Goal: Task Accomplishment & Management: Manage account settings

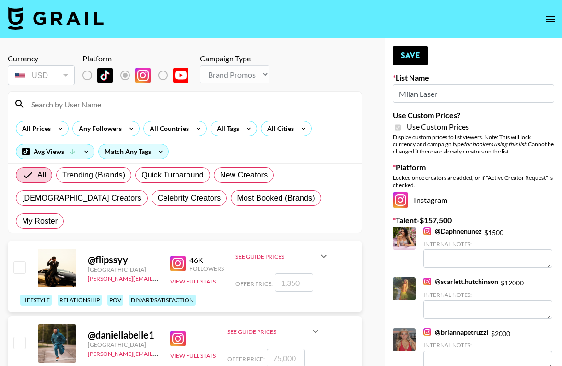
select select "Brand"
click at [448, 90] on input "Milan Laser" at bounding box center [472, 93] width 161 height 18
click at [125, 110] on input at bounding box center [190, 103] width 330 height 15
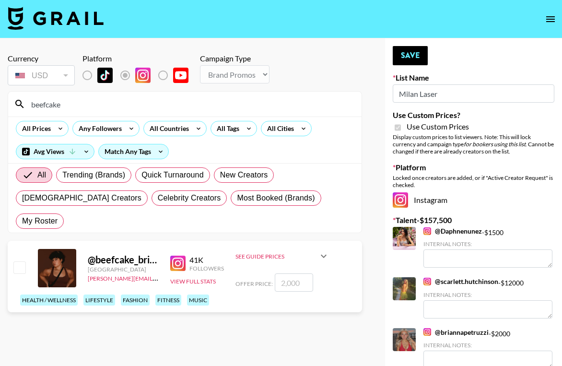
type input "beefcake"
click at [284, 273] on input "number" at bounding box center [294, 282] width 38 height 18
type input "4"
checkbox input "true"
click at [285, 273] on input "4500" at bounding box center [294, 282] width 38 height 18
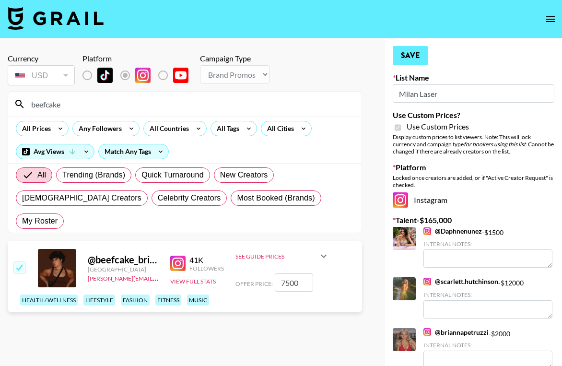
type input "7500"
click at [409, 58] on button "Save" at bounding box center [409, 55] width 35 height 19
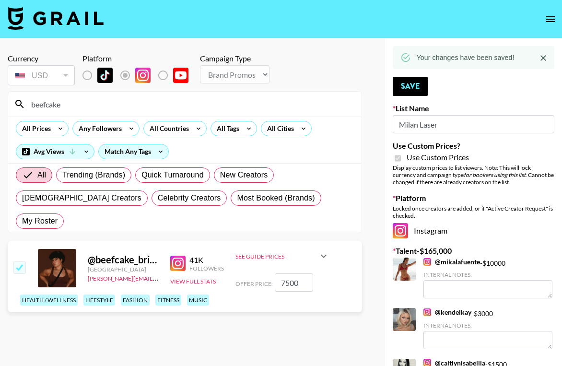
click at [88, 106] on input "beefcake" at bounding box center [190, 103] width 330 height 15
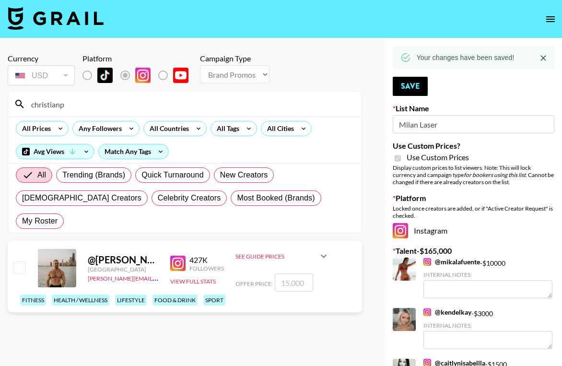
type input "christianp"
click at [293, 273] on input "number" at bounding box center [294, 282] width 38 height 18
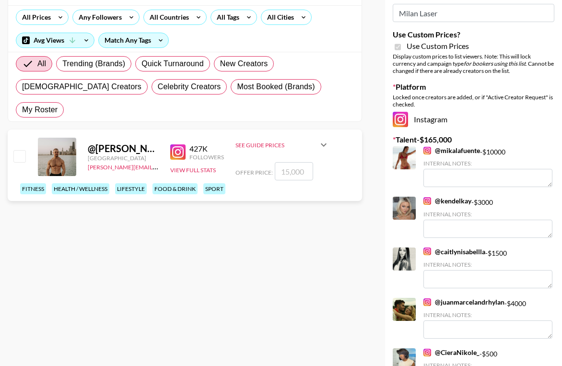
scroll to position [108, 0]
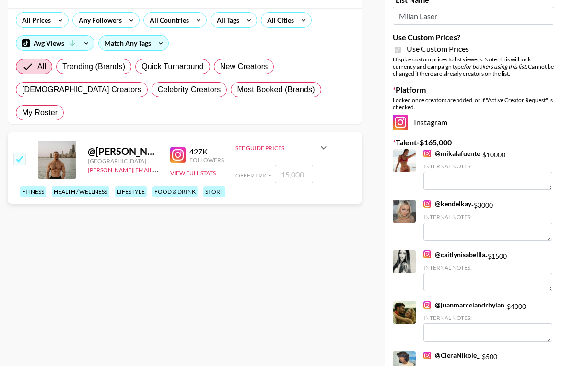
type input "1"
checkbox input "true"
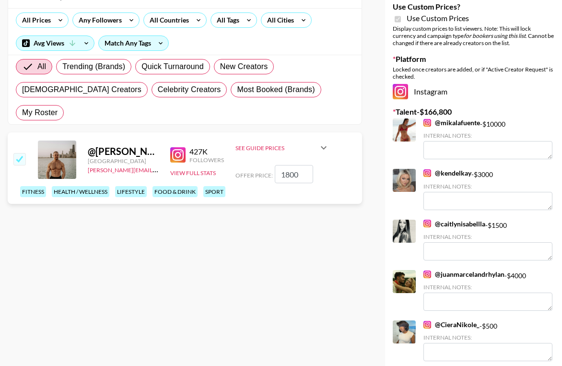
type input "18000"
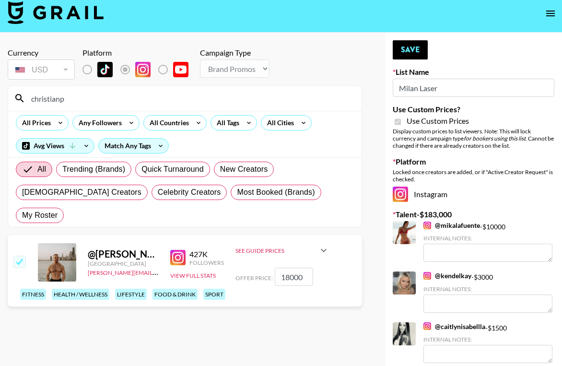
scroll to position [5, 0]
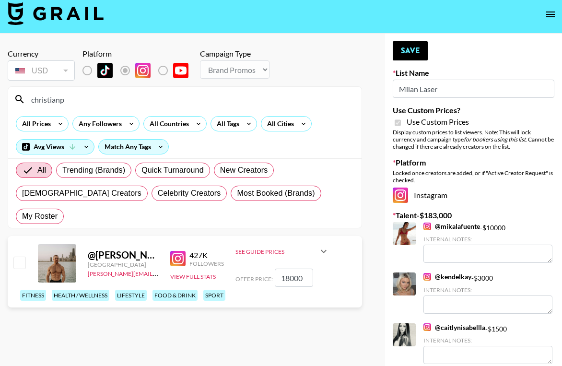
click at [290, 268] on input "18000" at bounding box center [294, 277] width 38 height 18
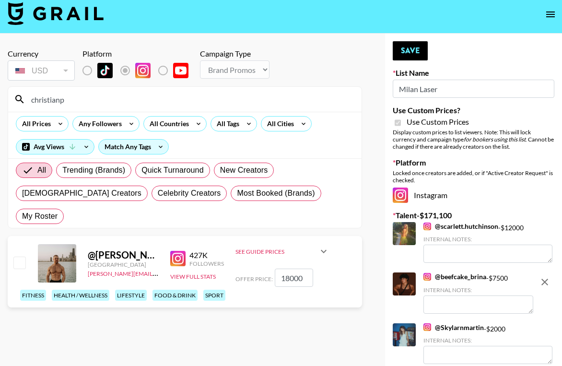
checkbox input "false"
type input "1000"
checkbox input "false"
checkbox input "true"
type input "20000"
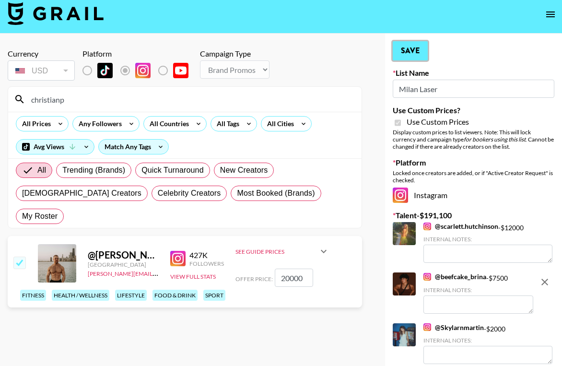
click at [408, 54] on button "Save" at bounding box center [409, 50] width 35 height 19
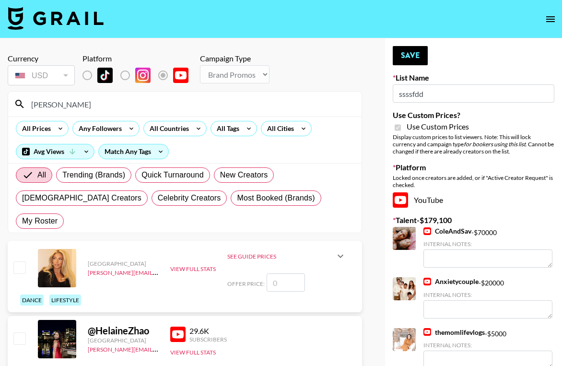
select select "Brand"
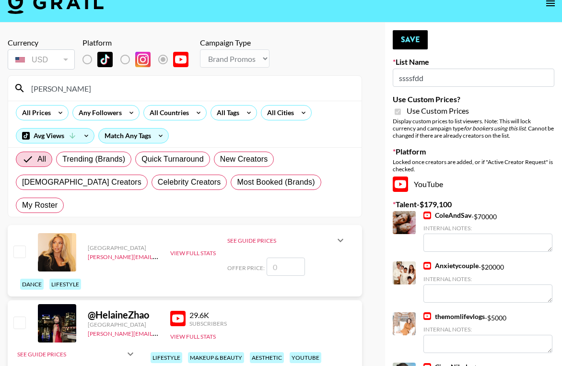
click at [61, 89] on input "[PERSON_NAME]" at bounding box center [190, 87] width 330 height 15
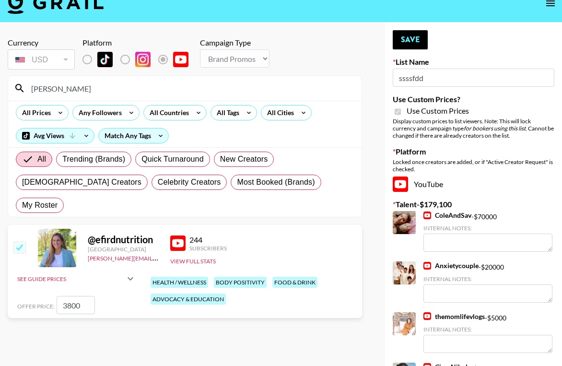
type input "[PERSON_NAME]"
click at [281, 302] on section "Currency USD USD ​ Platform Campaign Type Choose Type... Song Promos Brand Prom…" at bounding box center [185, 174] width 354 height 289
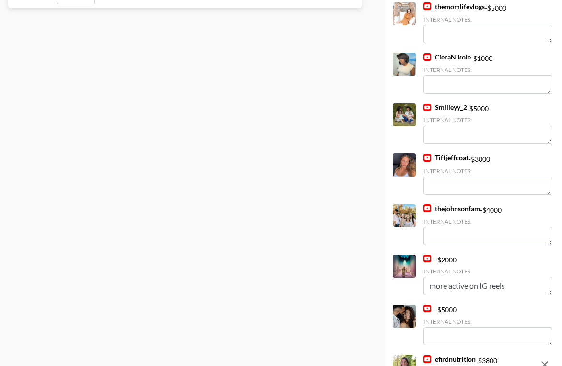
scroll to position [454, 0]
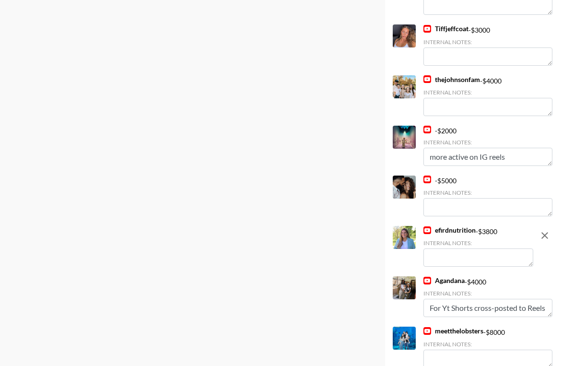
click at [461, 259] on textarea at bounding box center [478, 257] width 110 height 18
click at [450, 258] on textarea "Small YouTube, but this is her IG rate and will crosspost to YT free." at bounding box center [478, 257] width 110 height 18
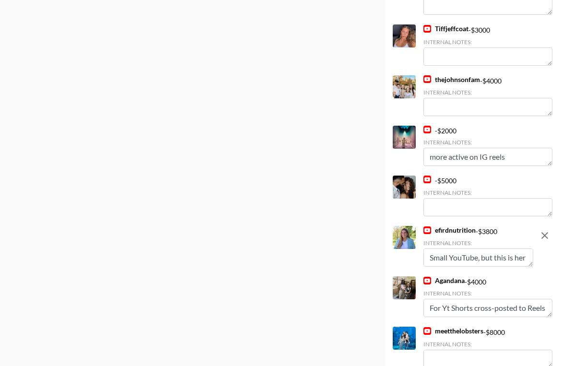
click at [429, 258] on textarea "Small YouTube, but this is her IG rate and will crosspost to YT free." at bounding box center [478, 257] width 110 height 18
click at [482, 253] on textarea "Dietitian w/ Small YouTube, but this is her IG rate and will crosspost to YT fr…" at bounding box center [478, 257] width 110 height 18
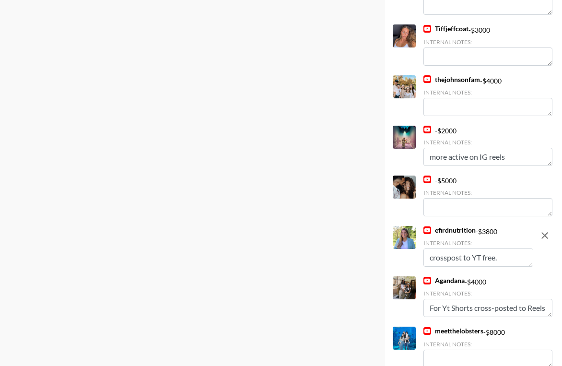
type textarea "Dietitian w/ Small YouTube, but this is her IG rate and will crosspost to YT fr…"
click at [544, 237] on icon "remove" at bounding box center [544, 234] width 11 height 11
checkbox input "false"
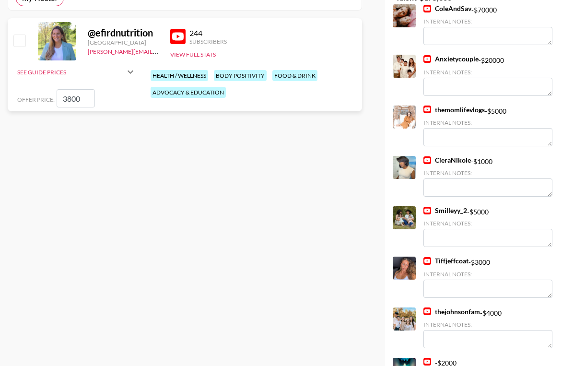
scroll to position [0, 0]
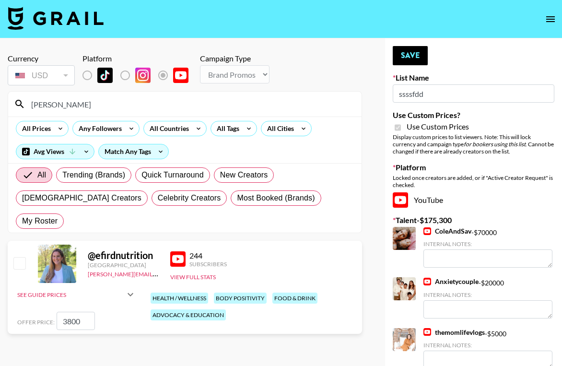
click at [79, 311] on input "3800" at bounding box center [76, 320] width 38 height 18
click at [69, 311] on input "3800" at bounding box center [76, 320] width 38 height 18
type input "300"
checkbox input "false"
checkbox input "true"
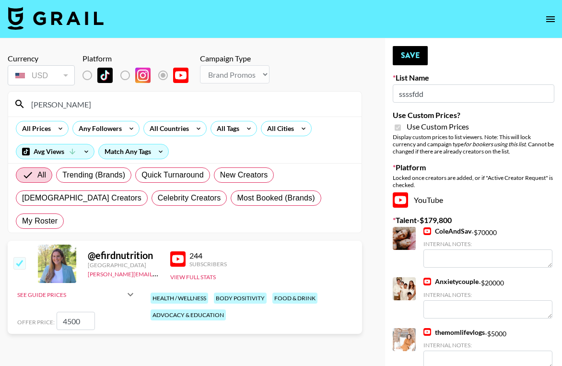
click at [85, 311] on input "4500" at bounding box center [76, 320] width 38 height 18
type input "4500"
click at [405, 55] on button "Save" at bounding box center [409, 55] width 35 height 19
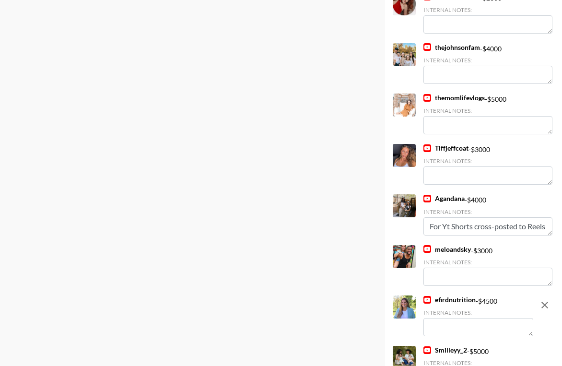
scroll to position [11, 0]
click at [443, 327] on textarea at bounding box center [478, 327] width 110 height 18
paste textarea "Dietitian w/ Small YouTube, but this is her IG rate and will crosspost to YT fr…"
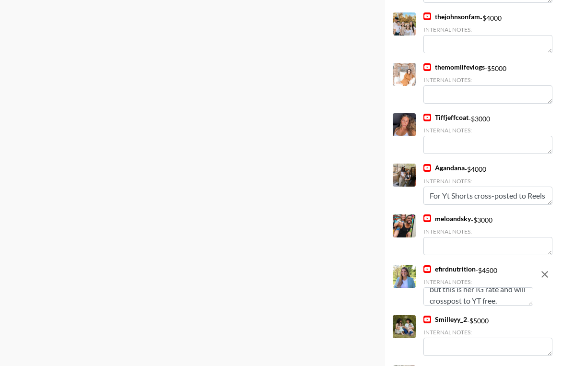
scroll to position [30, 0]
click at [482, 253] on textarea at bounding box center [487, 246] width 129 height 18
click at [434, 296] on textarea "Dietitian w/ Small YouTube, but this is her IG rate and will crosspost to YT fr…" at bounding box center [478, 296] width 110 height 18
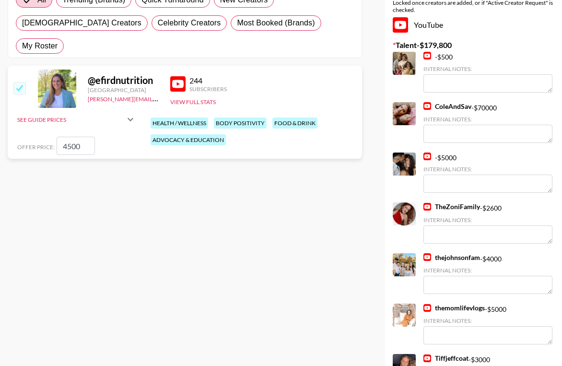
scroll to position [0, 0]
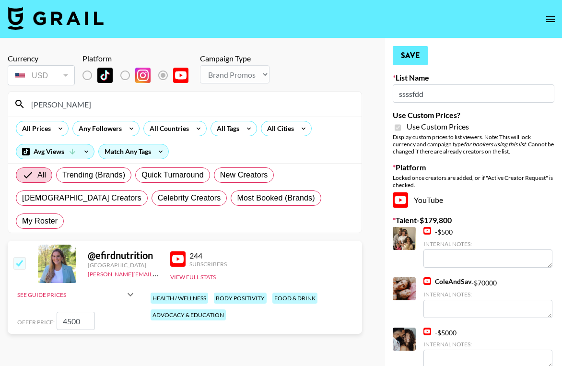
type textarea "Dietitian w/ Small YouTube, but this is her IG rate and will crosspost to YT fr…"
click at [409, 57] on button "Save" at bounding box center [409, 55] width 35 height 19
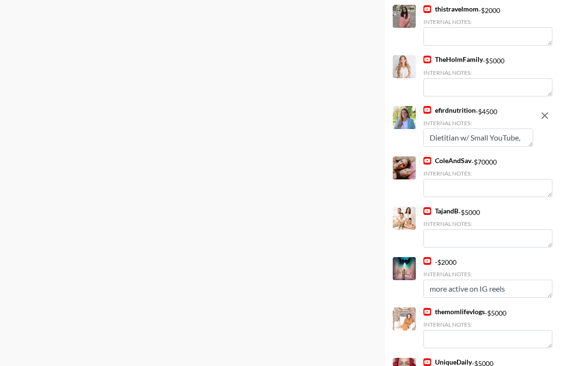
scroll to position [456, 0]
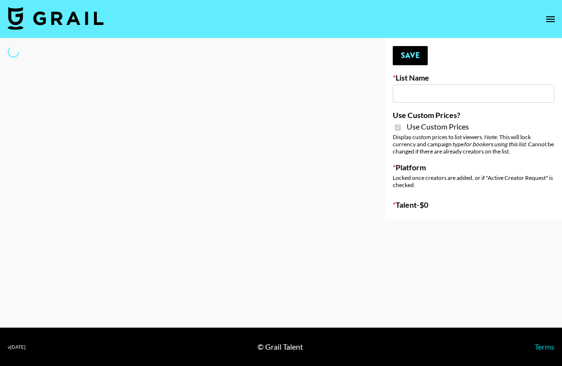
type input "ssssfdd"
checkbox input "true"
select select "Brand"
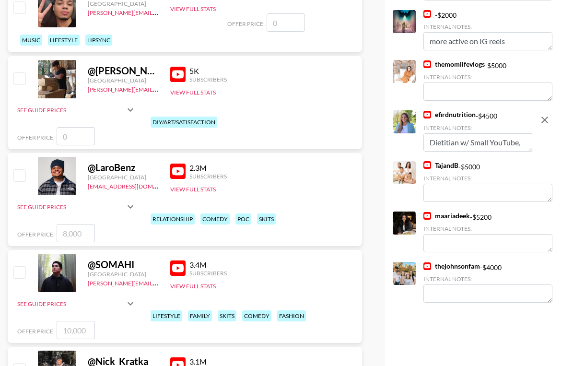
scroll to position [988, 0]
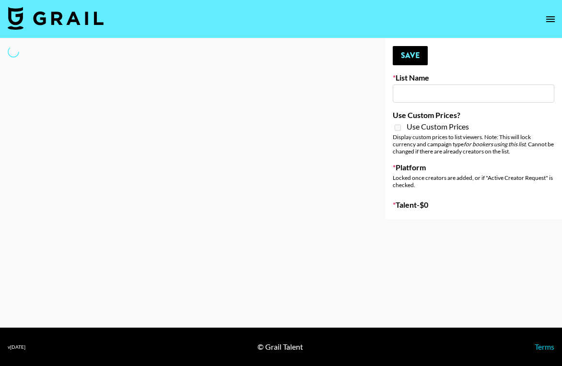
select select "Song"
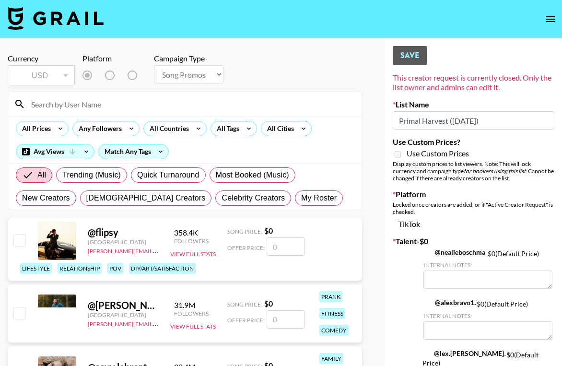
type input "Primal Harvest ([DATE])"
